Goal: Understand process/instructions

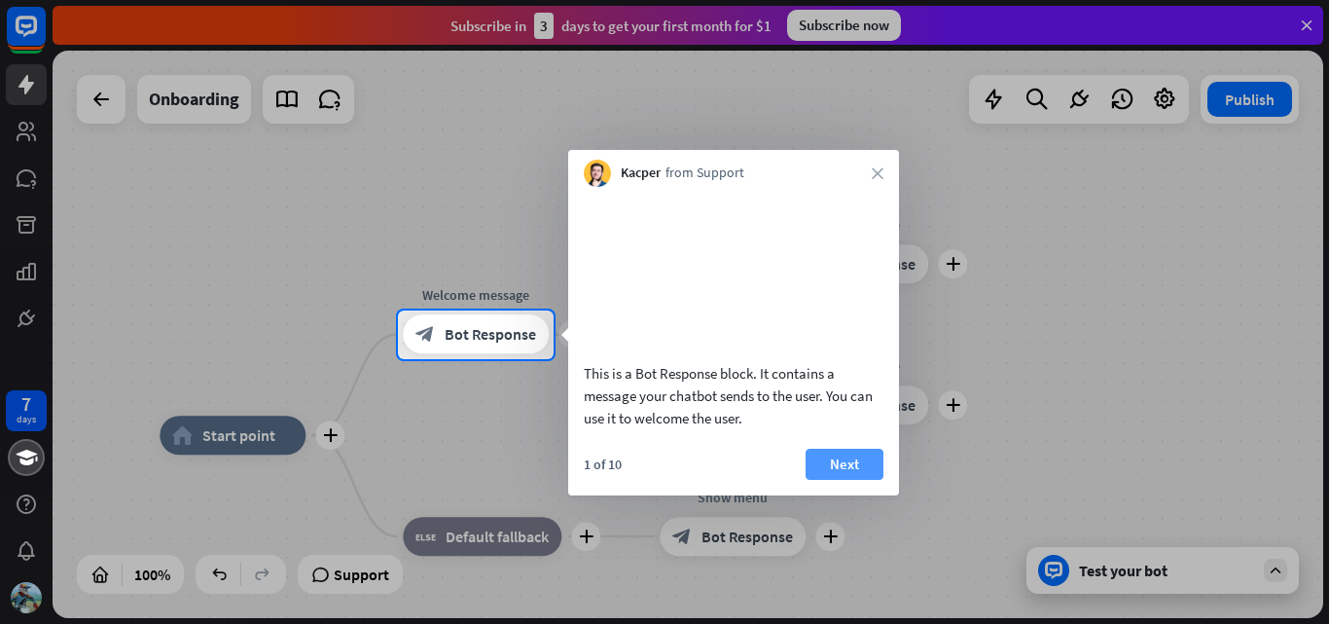
click at [835, 479] on button "Next" at bounding box center [845, 464] width 78 height 31
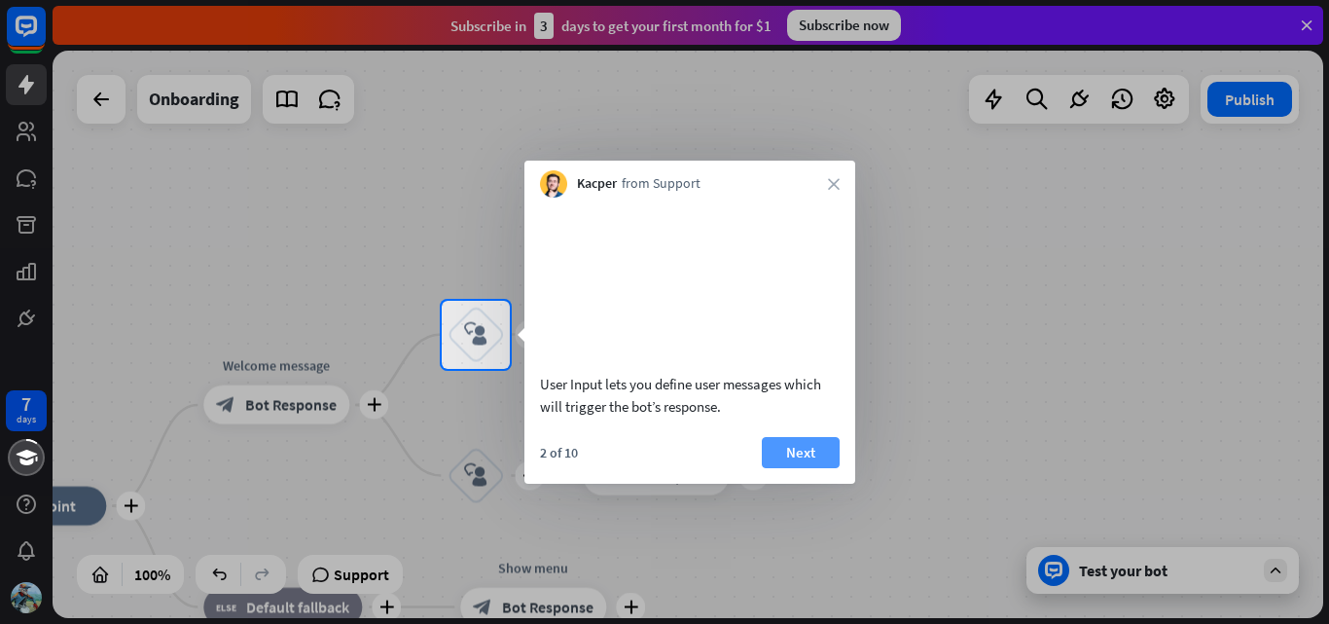
click at [809, 468] on button "Next" at bounding box center [801, 452] width 78 height 31
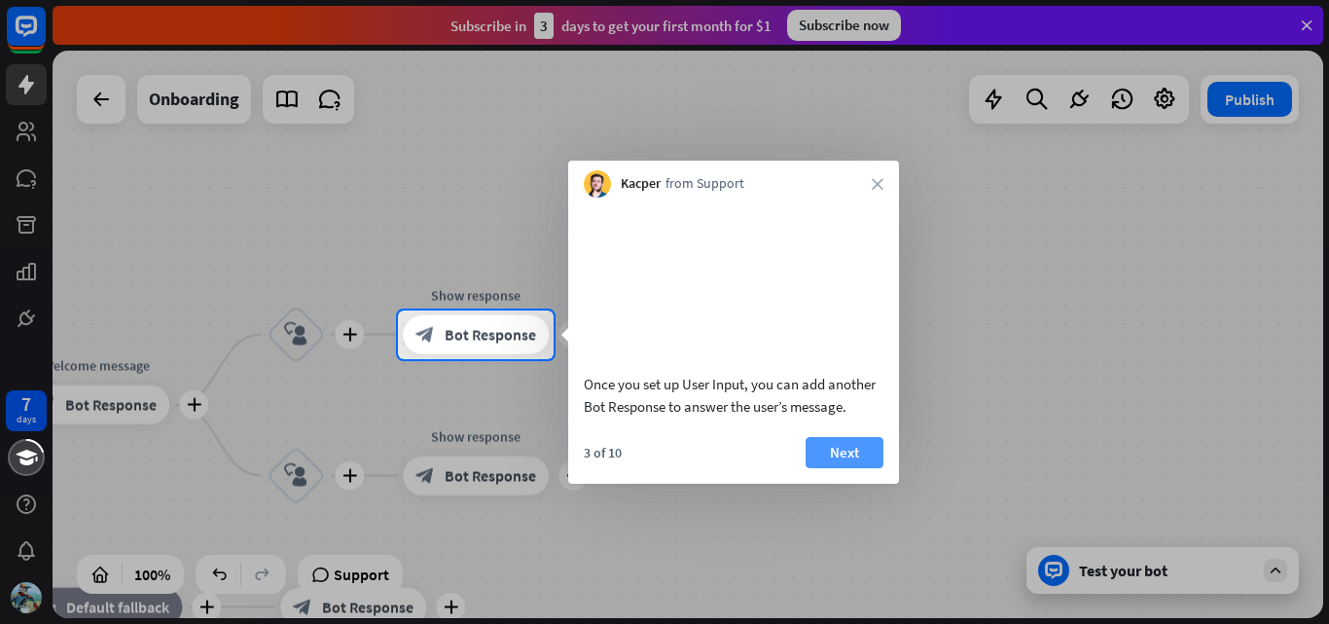
click at [834, 468] on button "Next" at bounding box center [845, 452] width 78 height 31
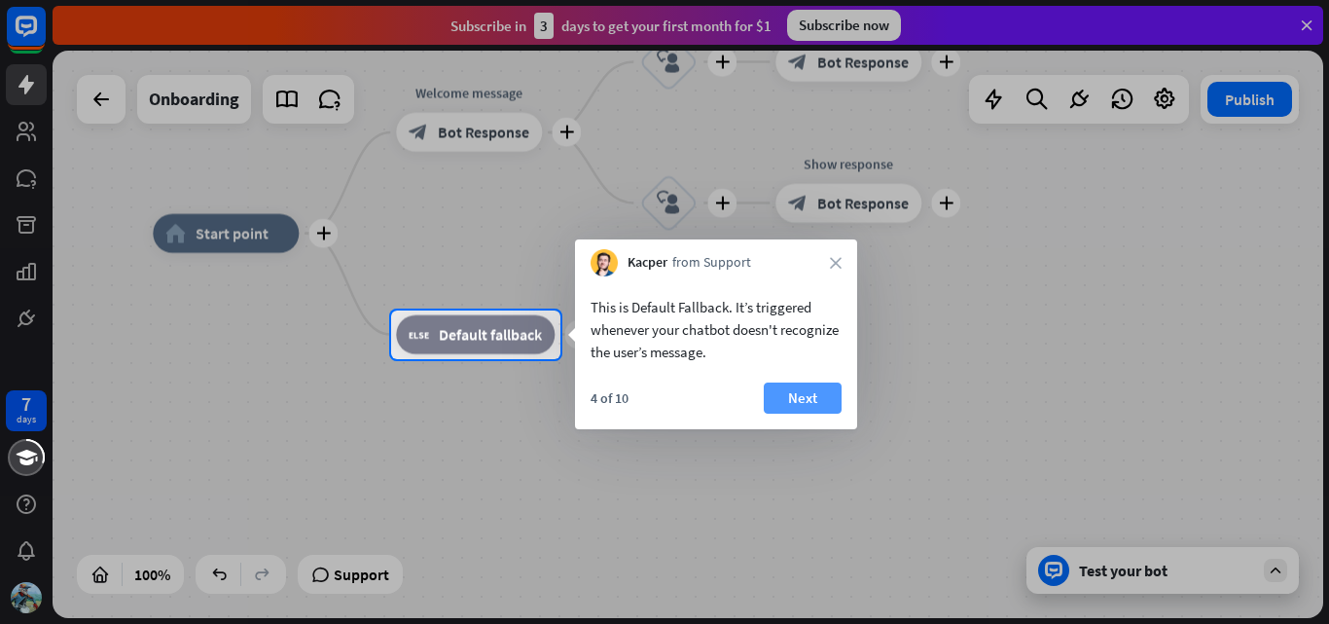
click at [825, 392] on button "Next" at bounding box center [803, 397] width 78 height 31
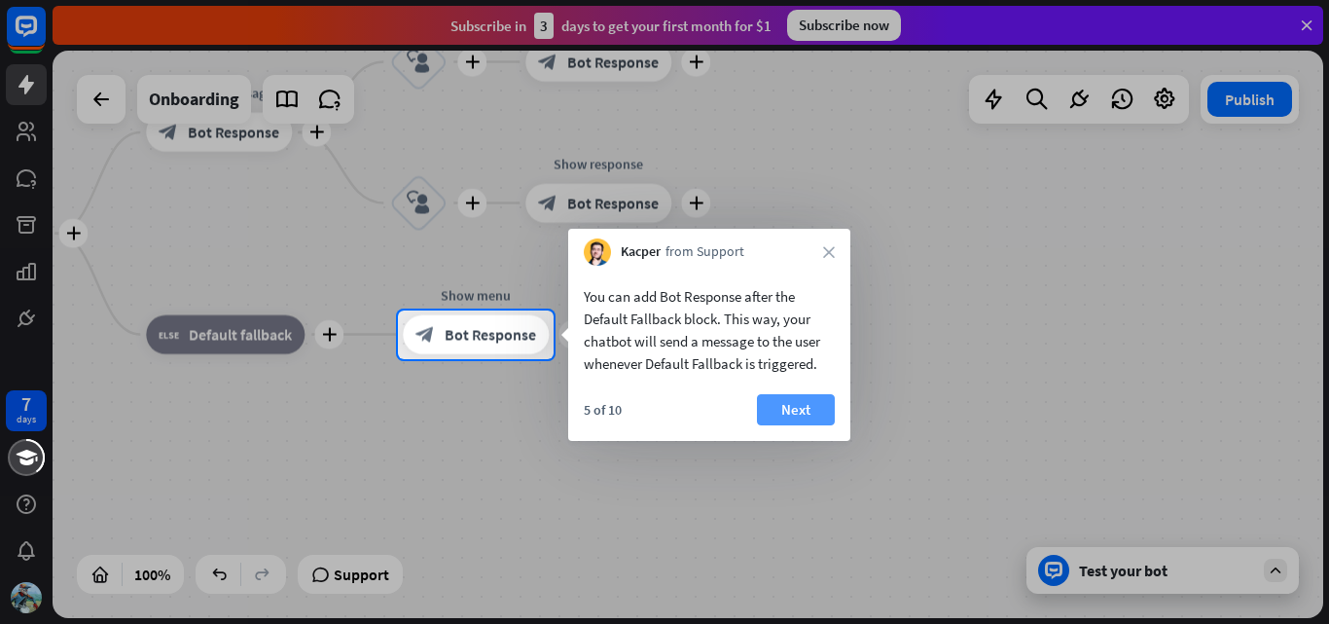
click at [812, 410] on button "Next" at bounding box center [796, 409] width 78 height 31
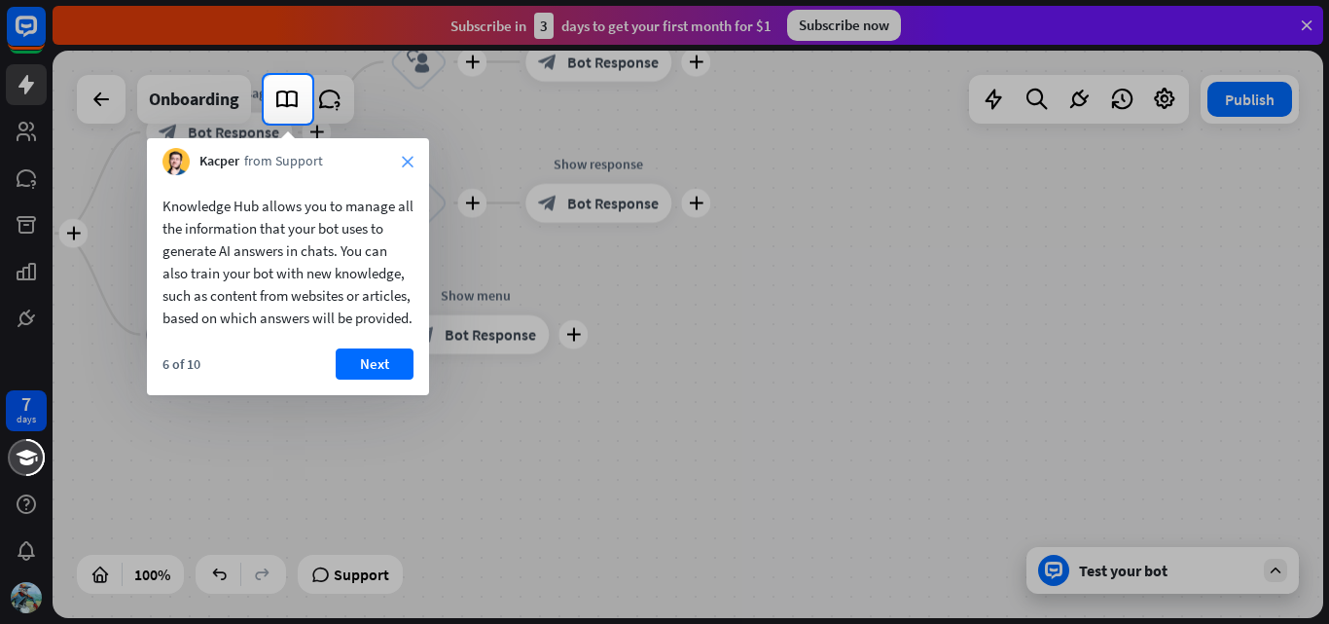
click at [405, 166] on icon "close" at bounding box center [408, 162] width 12 height 12
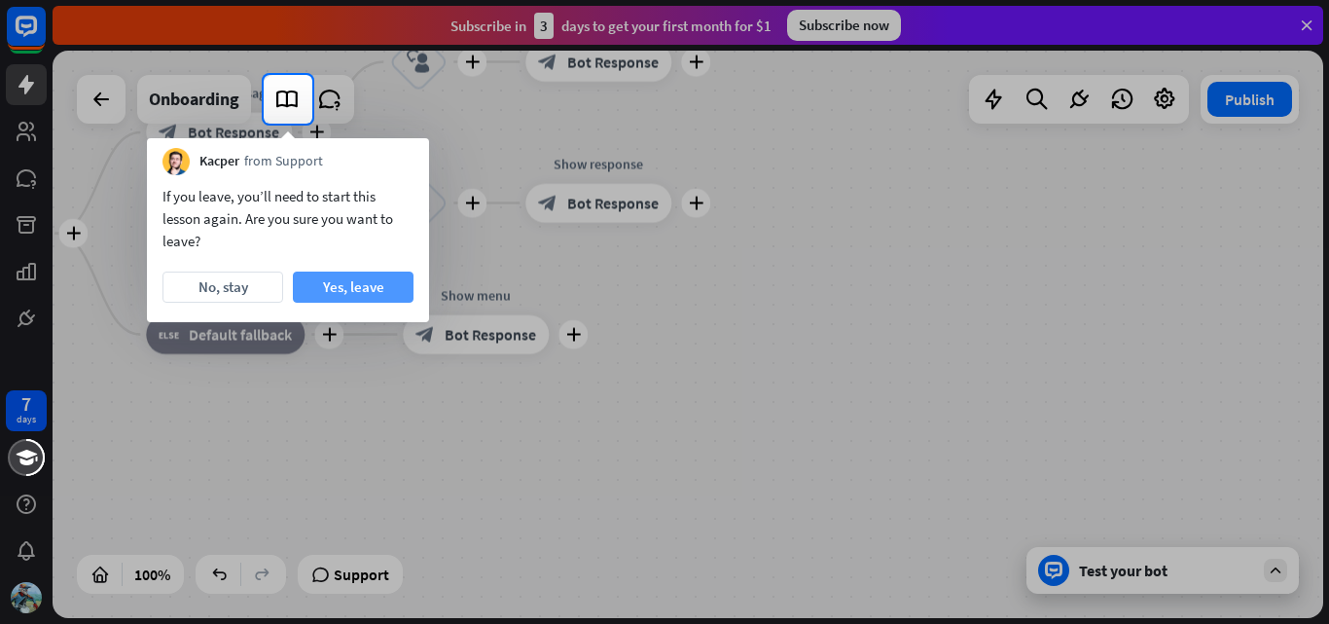
click at [320, 290] on button "Yes, leave" at bounding box center [353, 286] width 121 height 31
